Goal: Information Seeking & Learning: Learn about a topic

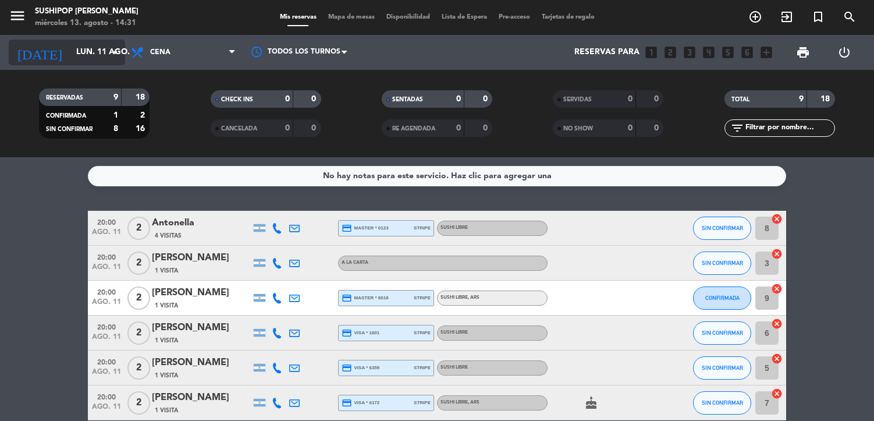
click at [97, 58] on input "lun. 11 ago." at bounding box center [125, 52] width 111 height 21
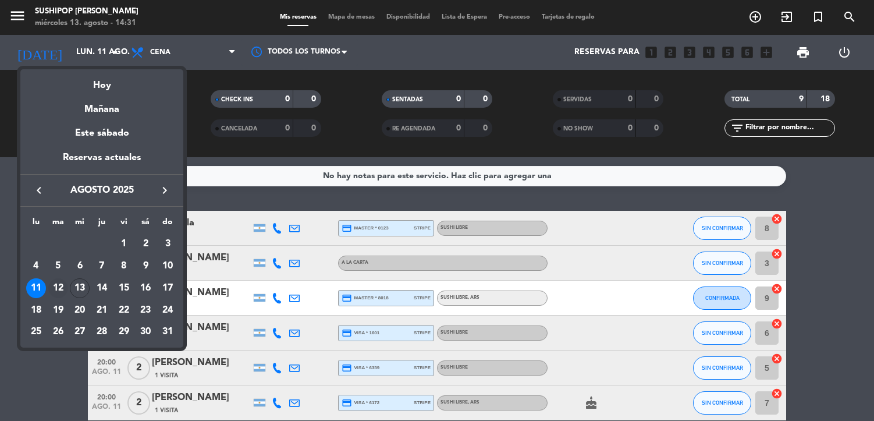
click at [55, 290] on div "12" at bounding box center [58, 288] width 20 height 20
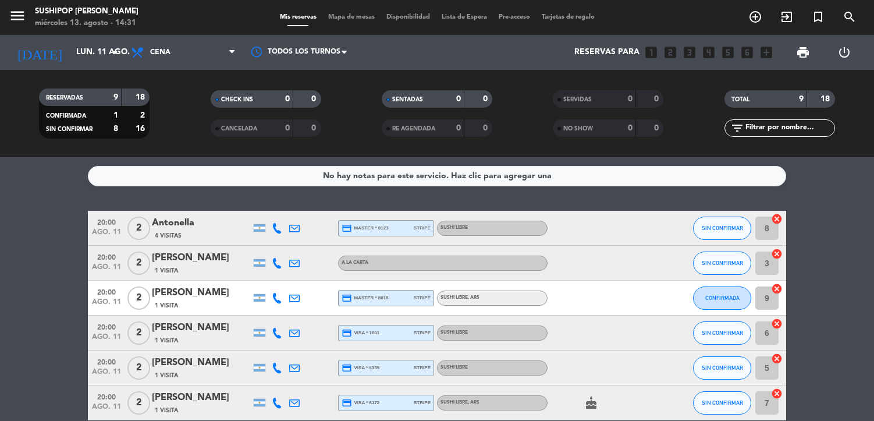
type input "[DATE]"
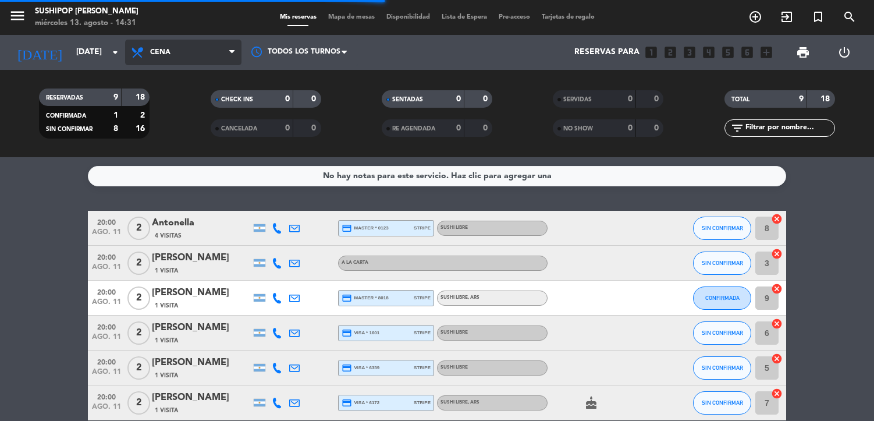
click at [166, 57] on span "Cena" at bounding box center [183, 53] width 116 height 26
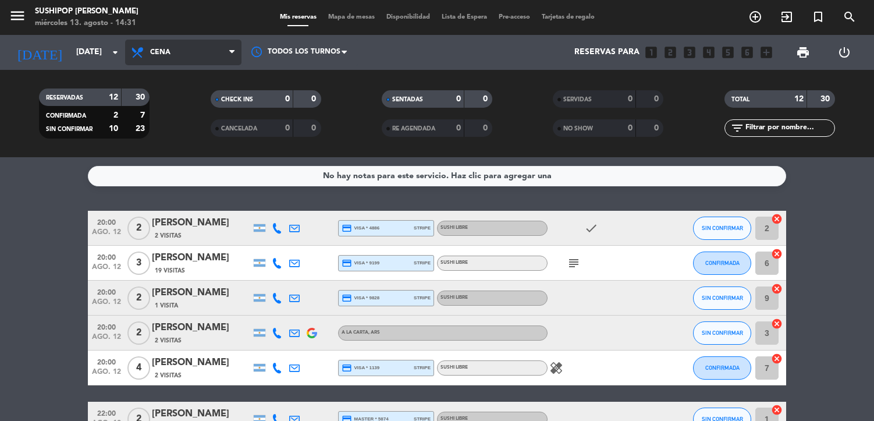
click at [169, 54] on span "Cena" at bounding box center [160, 52] width 20 height 8
click at [172, 110] on div "menu Sushipop Izakaya - [PERSON_NAME] [DATE] 13. agosto - 14:31 Mis reservas Ma…" at bounding box center [437, 78] width 874 height 157
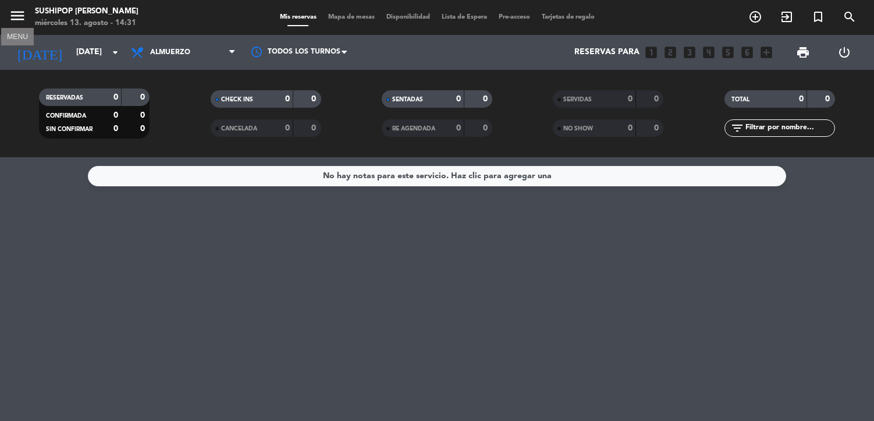
click at [16, 20] on icon "menu" at bounding box center [17, 15] width 17 height 17
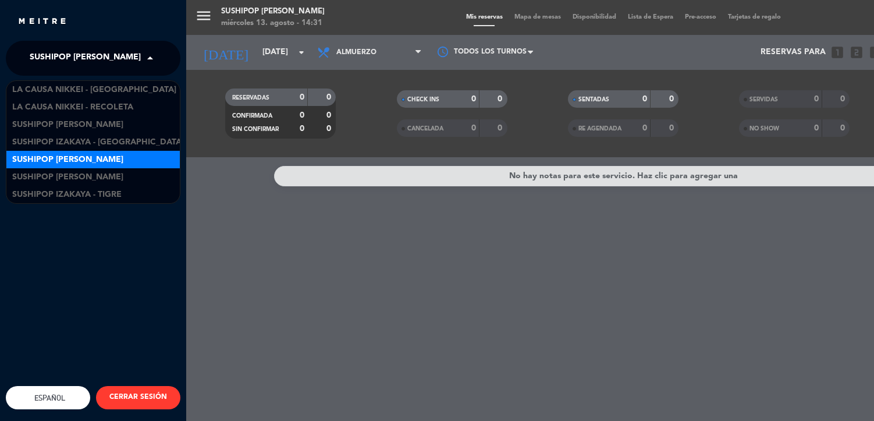
click at [73, 52] on span "Sushipop [PERSON_NAME]" at bounding box center [85, 58] width 111 height 24
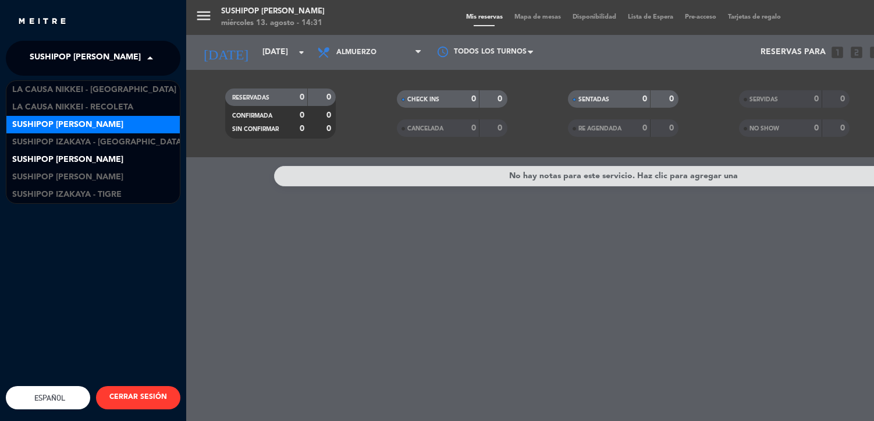
click at [98, 126] on span "Sushipop [PERSON_NAME]" at bounding box center [67, 124] width 111 height 13
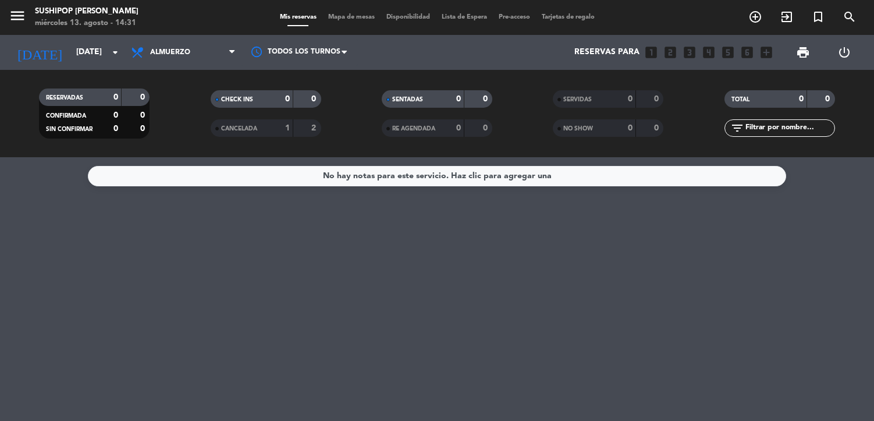
click at [601, 98] on div "SERVIDAS" at bounding box center [583, 99] width 54 height 13
click at [196, 49] on span "Almuerzo" at bounding box center [183, 53] width 116 height 26
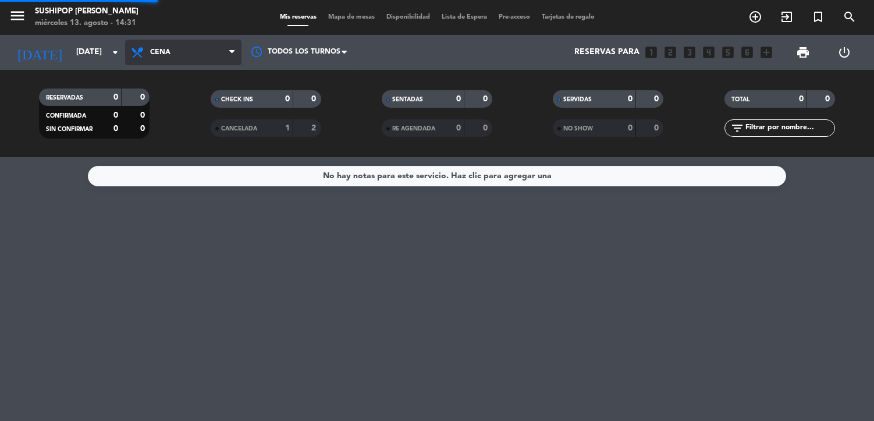
click at [183, 132] on div "menu Sushipop Izakaya - Coronel [PERSON_NAME] [DATE] 13. agosto - 14:31 Mis res…" at bounding box center [437, 78] width 874 height 157
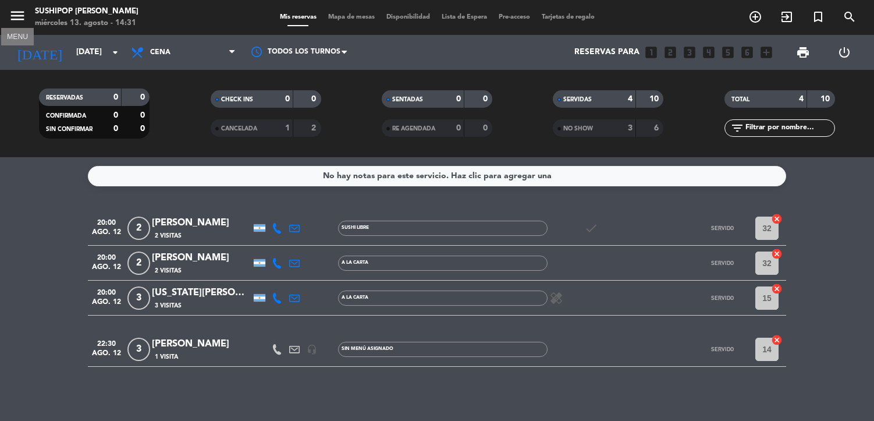
click at [20, 17] on icon "menu" at bounding box center [17, 15] width 17 height 17
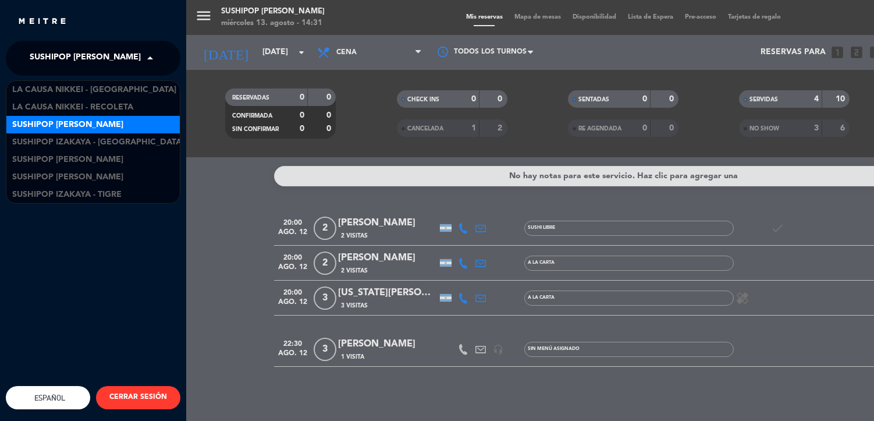
click at [81, 55] on span "Sushipop [PERSON_NAME]" at bounding box center [85, 58] width 111 height 24
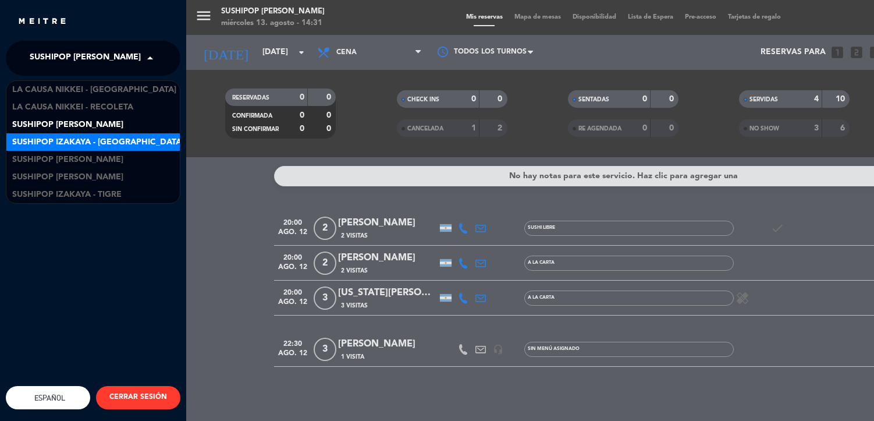
click at [108, 144] on span "Sushipop Izakaya - [GEOGRAPHIC_DATA]" at bounding box center [98, 142] width 172 height 13
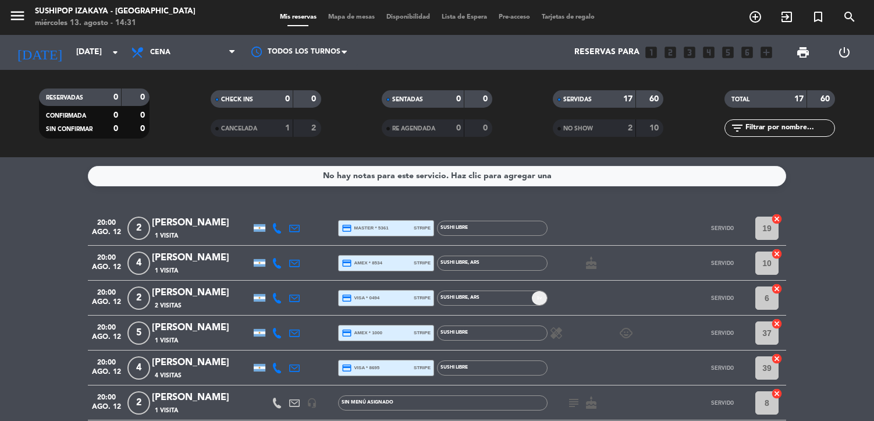
click at [194, 58] on span "Cena" at bounding box center [183, 53] width 116 height 26
click at [192, 111] on div "menu Sushipop Izakaya - [GEOGRAPHIC_DATA] [DATE] 13. agosto - 14:31 Mis reserva…" at bounding box center [437, 78] width 874 height 157
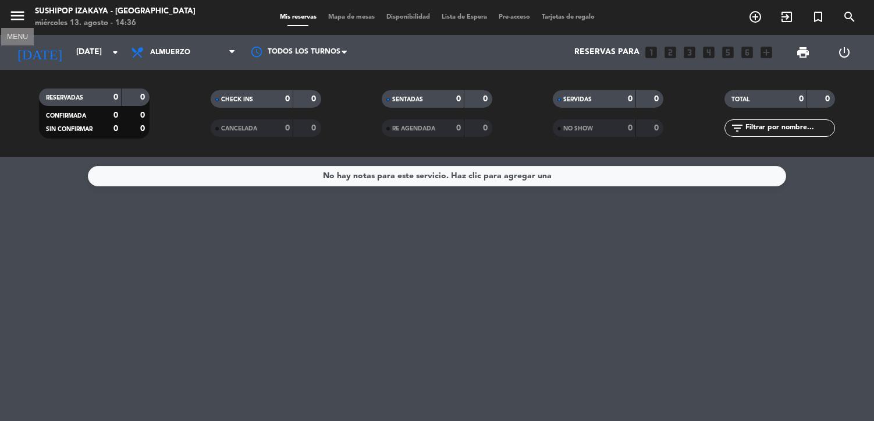
click at [17, 17] on icon "menu" at bounding box center [17, 15] width 17 height 17
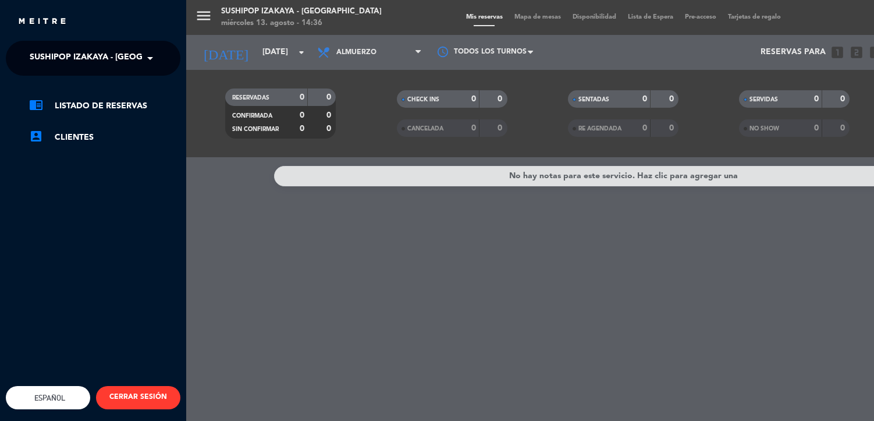
click at [59, 56] on span "Sushipop Izakaya - [GEOGRAPHIC_DATA]" at bounding box center [116, 58] width 172 height 24
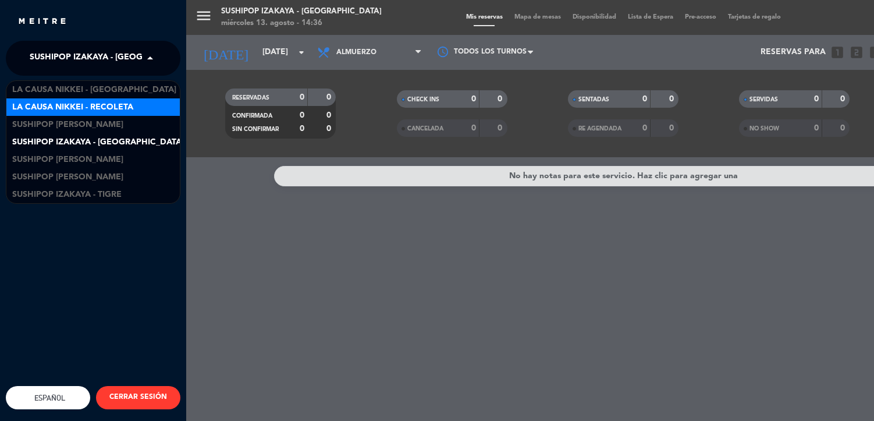
click at [90, 111] on span "La Causa Nikkei - Recoleta" at bounding box center [72, 107] width 121 height 13
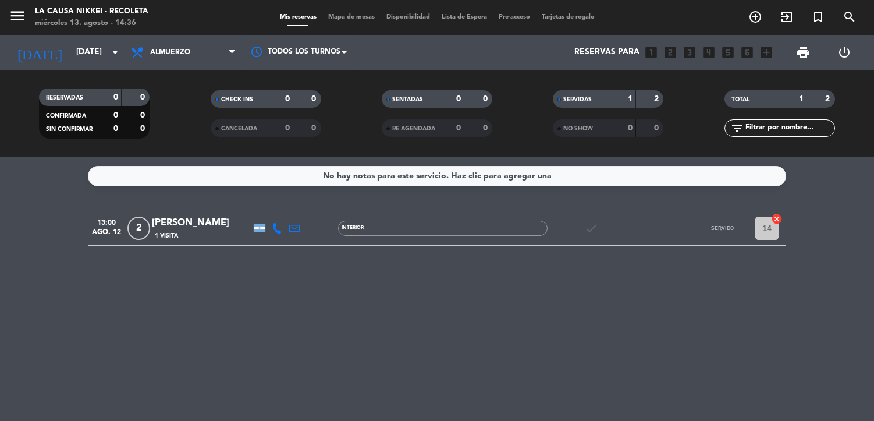
click at [201, 64] on span "Almuerzo" at bounding box center [183, 53] width 116 height 26
click at [190, 155] on div "menu La Causa Nikkei - Recoleta [DATE] 13. agosto - 14:36 Mis reservas Mapa de …" at bounding box center [437, 78] width 874 height 157
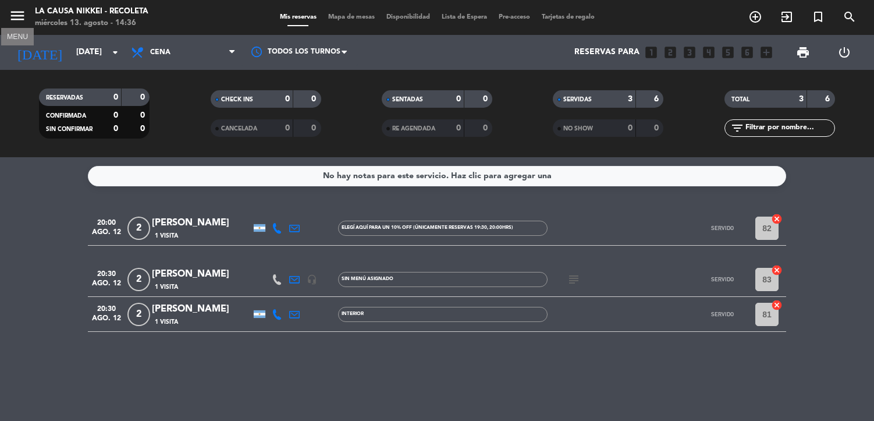
click at [19, 14] on icon "menu" at bounding box center [17, 15] width 17 height 17
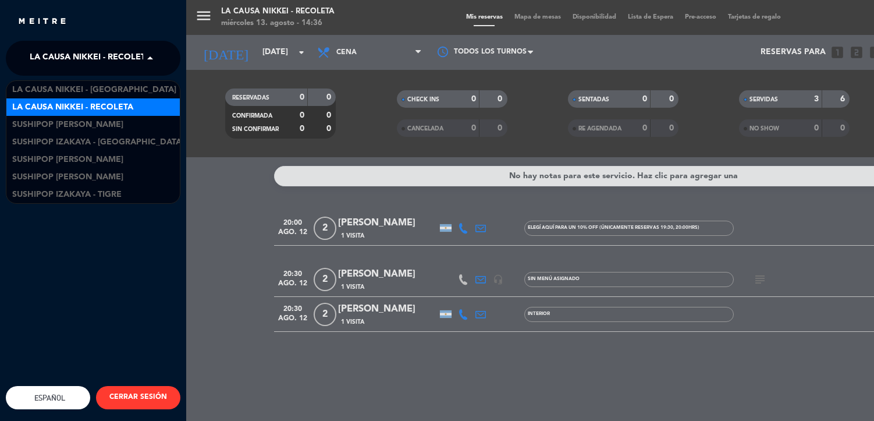
click at [61, 58] on span "La Causa Nikkei - Recoleta" at bounding box center [90, 58] width 121 height 24
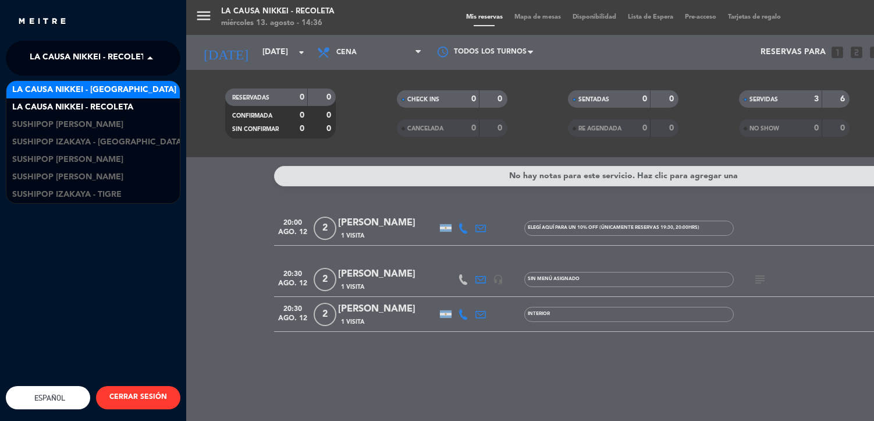
click at [78, 86] on span "La Causa Nikkei - [GEOGRAPHIC_DATA]" at bounding box center [94, 89] width 164 height 13
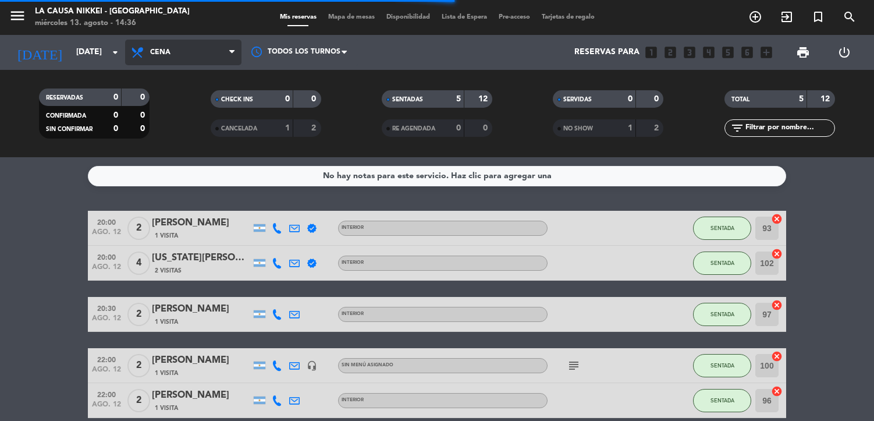
click at [165, 55] on span "Cena" at bounding box center [160, 52] width 20 height 8
click at [173, 126] on div "menu La Causa Nikkei - [GEOGRAPHIC_DATA] [DATE] 13. agosto - 14:36 Mis reservas…" at bounding box center [437, 78] width 874 height 157
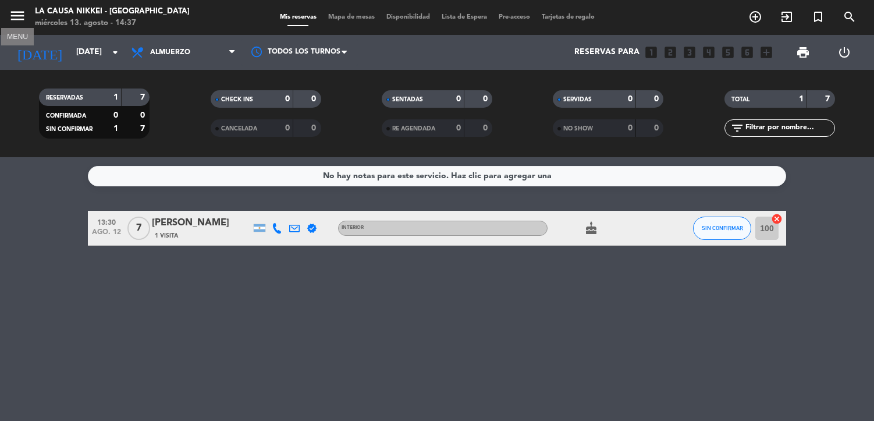
click at [24, 20] on icon "menu" at bounding box center [17, 15] width 17 height 17
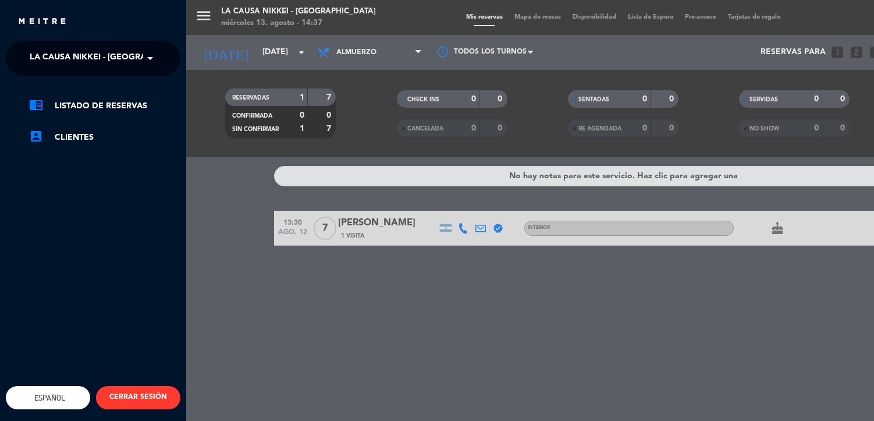
click at [73, 58] on span "La Causa Nikkei - [GEOGRAPHIC_DATA]" at bounding box center [112, 58] width 164 height 24
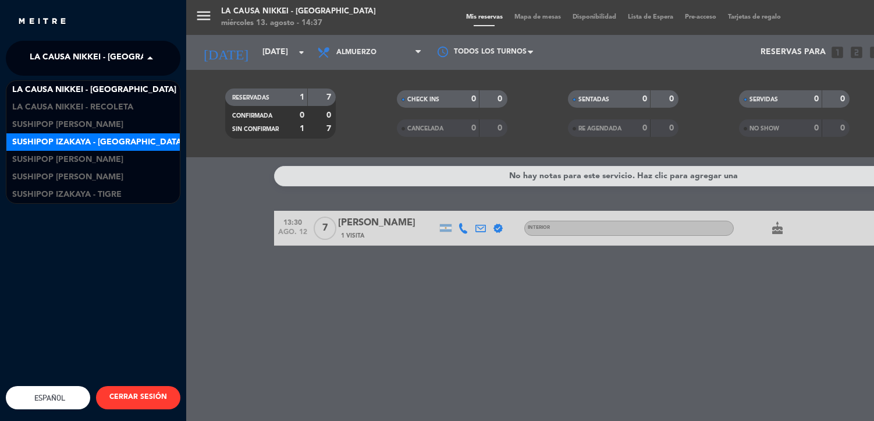
click at [100, 143] on span "Sushipop Izakaya - [GEOGRAPHIC_DATA]" at bounding box center [98, 142] width 172 height 13
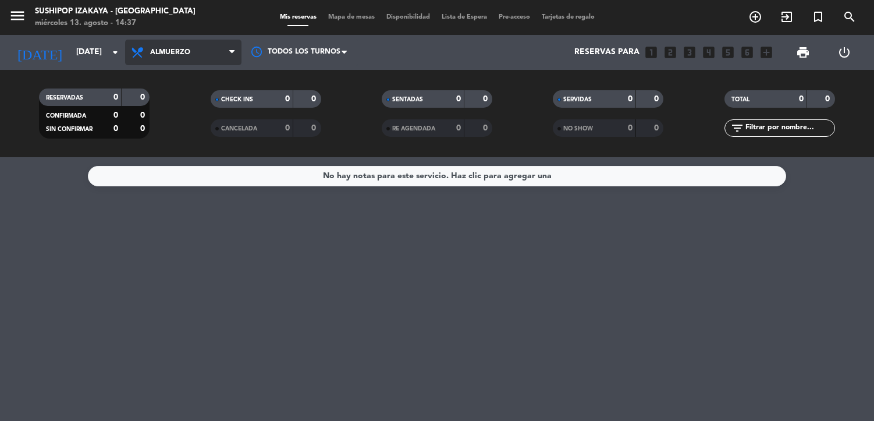
click at [204, 52] on span "Almuerzo" at bounding box center [183, 53] width 116 height 26
click at [192, 134] on div "menu Sushipop Izakaya - [GEOGRAPHIC_DATA] [DATE] 13. agosto - 14:37 Mis reserva…" at bounding box center [437, 78] width 874 height 157
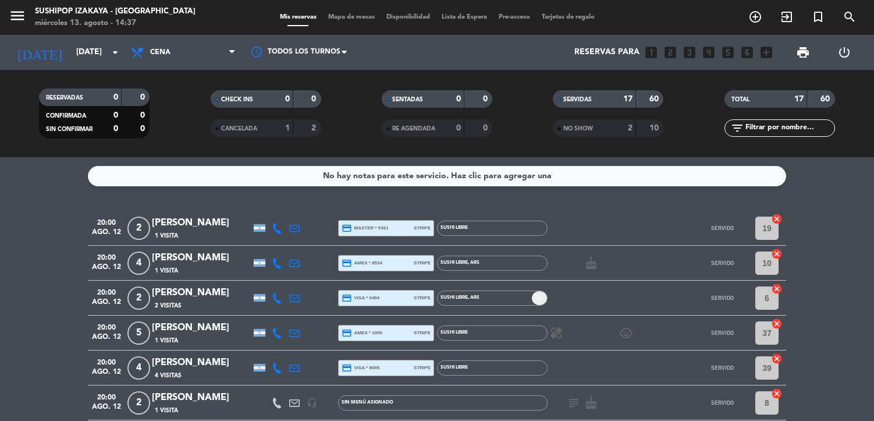
click at [22, 17] on icon "menu" at bounding box center [17, 15] width 17 height 17
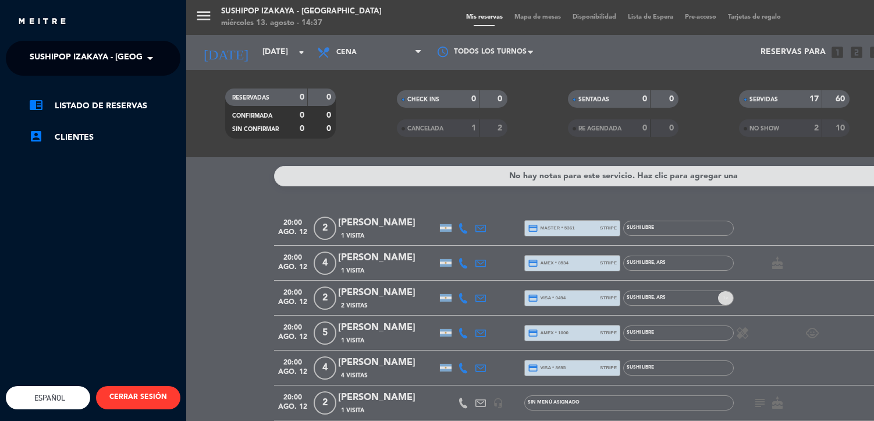
click at [97, 61] on span "Sushipop Izakaya - [GEOGRAPHIC_DATA]" at bounding box center [116, 58] width 172 height 24
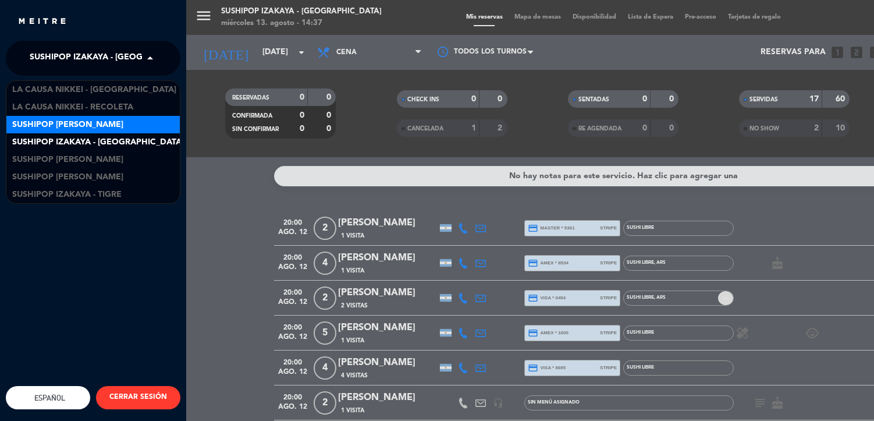
click at [98, 126] on span "Sushipop [PERSON_NAME]" at bounding box center [67, 124] width 111 height 13
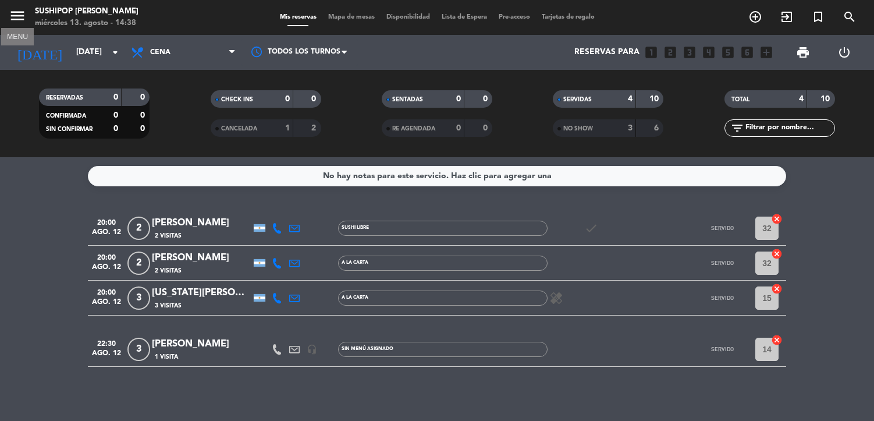
click at [23, 17] on icon "menu" at bounding box center [17, 15] width 17 height 17
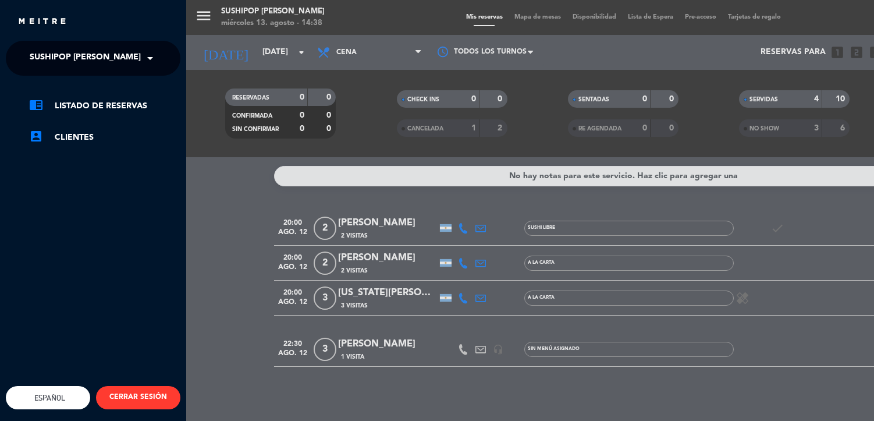
click at [92, 66] on span "Sushipop [PERSON_NAME]" at bounding box center [85, 58] width 111 height 24
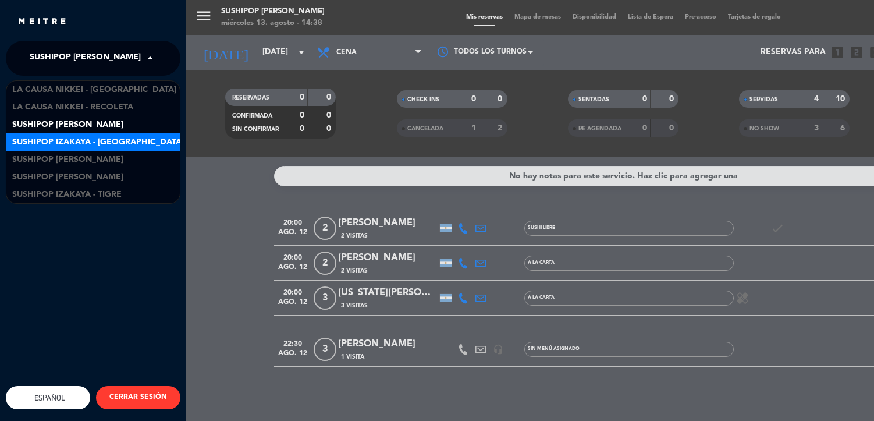
click at [111, 139] on span "Sushipop Izakaya - [GEOGRAPHIC_DATA]" at bounding box center [98, 142] width 172 height 13
